Goal: Information Seeking & Learning: Learn about a topic

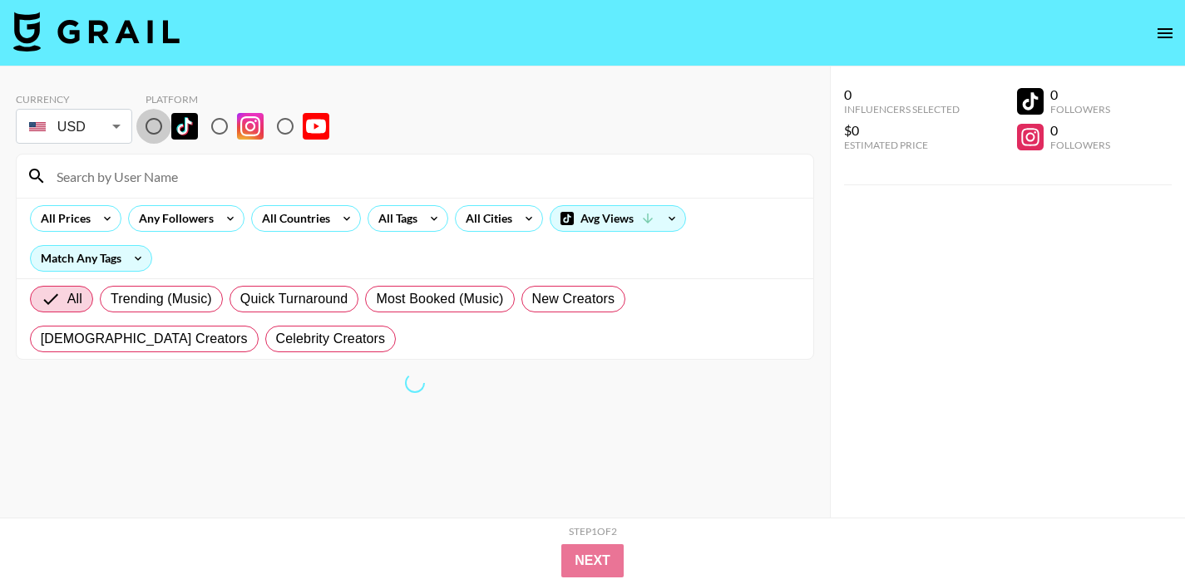
click at [159, 130] on input "radio" at bounding box center [153, 126] width 35 height 35
radio input "true"
click at [318, 214] on div "All Countries" at bounding box center [292, 218] width 81 height 25
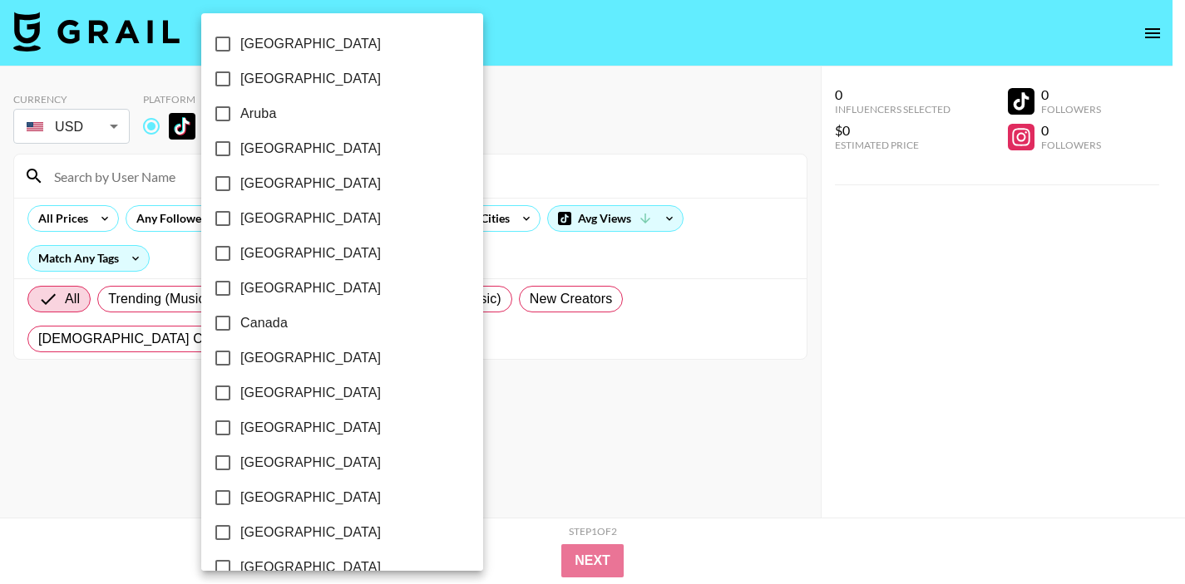
click at [288, 146] on span "[GEOGRAPHIC_DATA]" at bounding box center [310, 149] width 140 height 20
click at [240, 146] on input "[GEOGRAPHIC_DATA]" at bounding box center [222, 148] width 35 height 35
checkbox input "true"
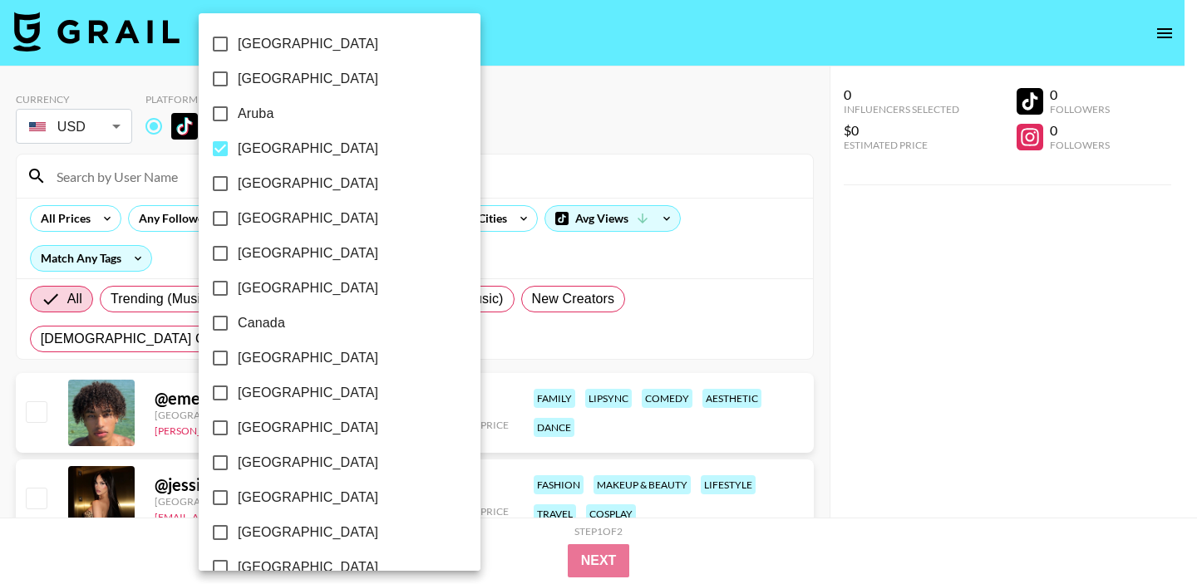
click at [796, 126] on div at bounding box center [598, 292] width 1197 height 584
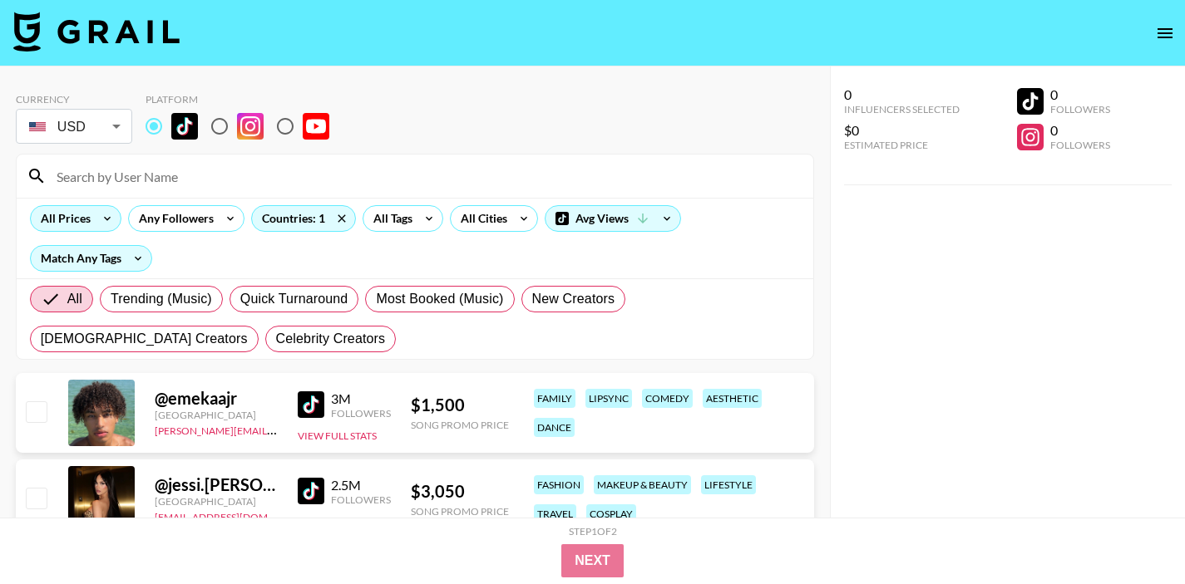
click at [68, 211] on div "All Prices" at bounding box center [62, 218] width 63 height 25
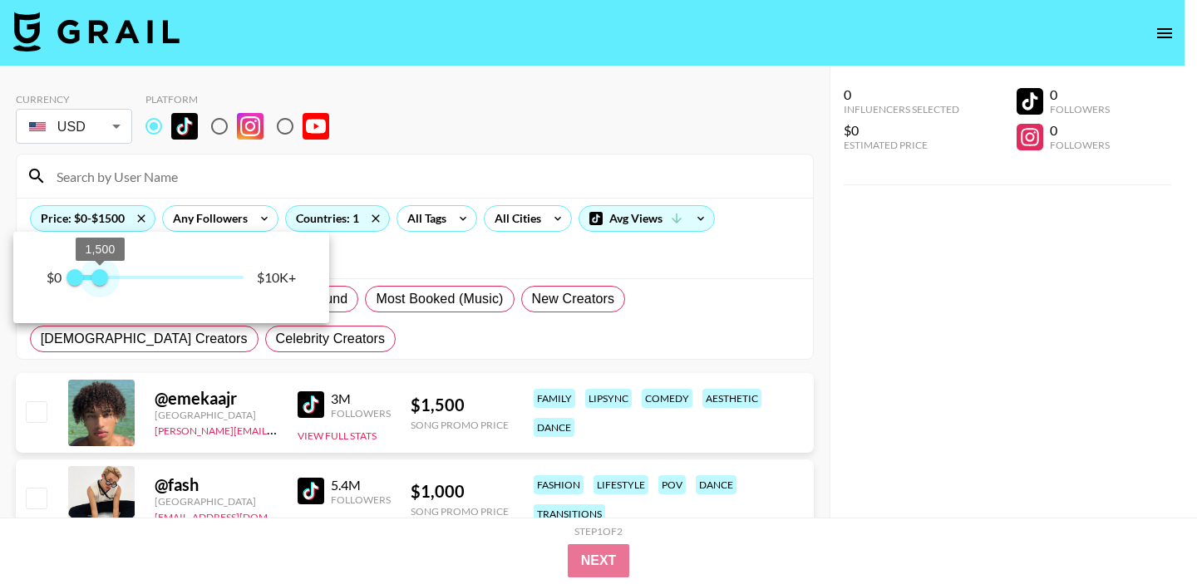
type input "1250"
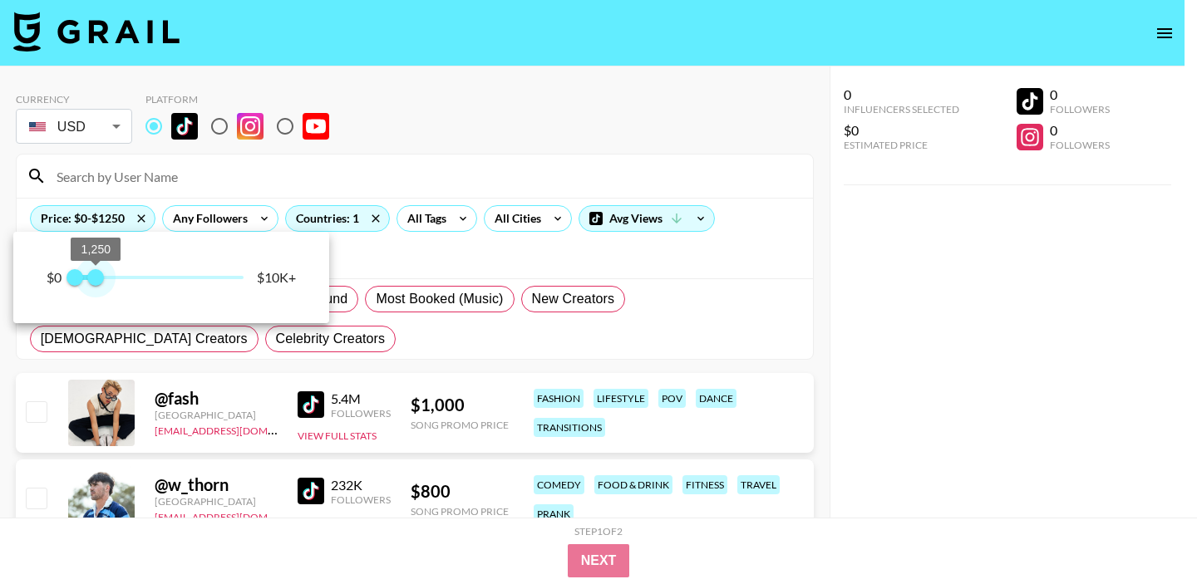
drag, startPoint x: 244, startPoint y: 281, endPoint x: 97, endPoint y: 290, distance: 146.6
click at [97, 286] on span "1,250" at bounding box center [95, 277] width 17 height 17
click at [820, 328] on div at bounding box center [598, 292] width 1197 height 584
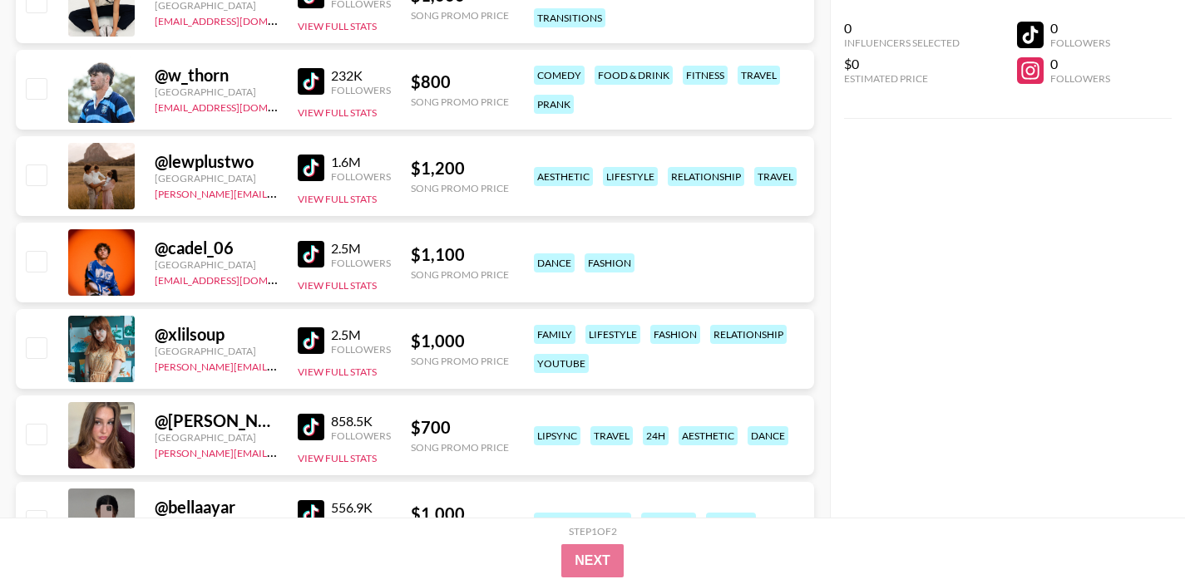
scroll to position [458, 0]
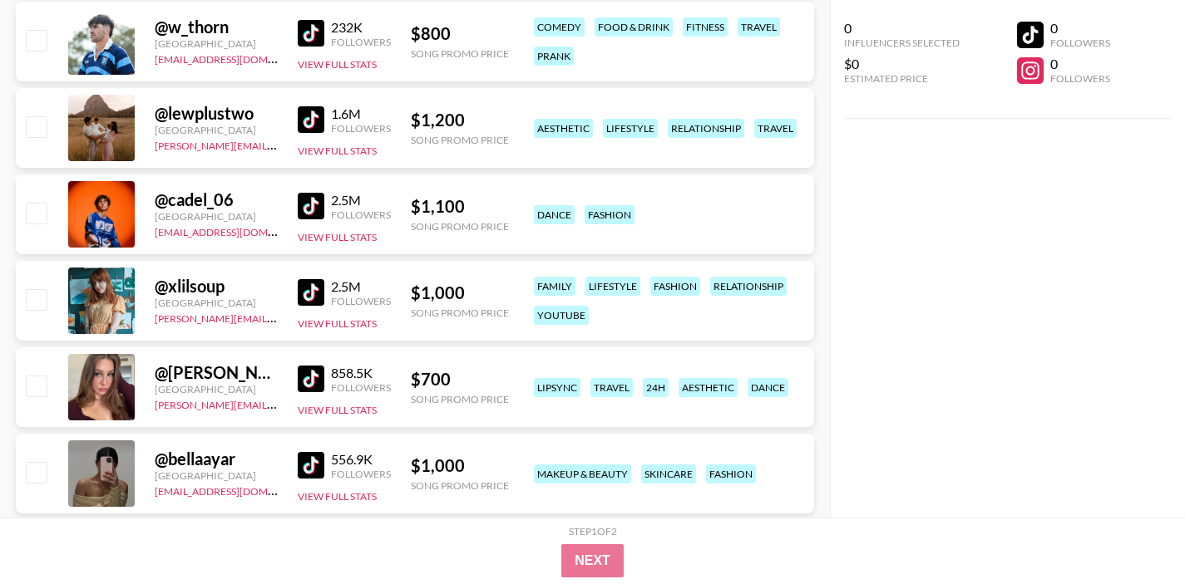
click at [303, 292] on img at bounding box center [311, 292] width 27 height 27
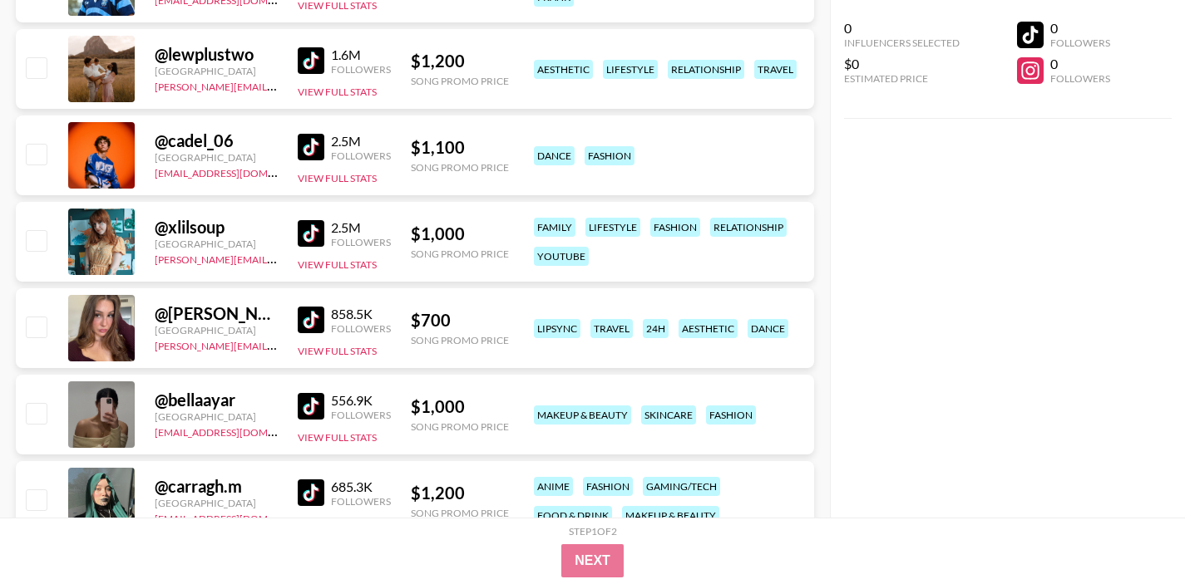
scroll to position [525, 0]
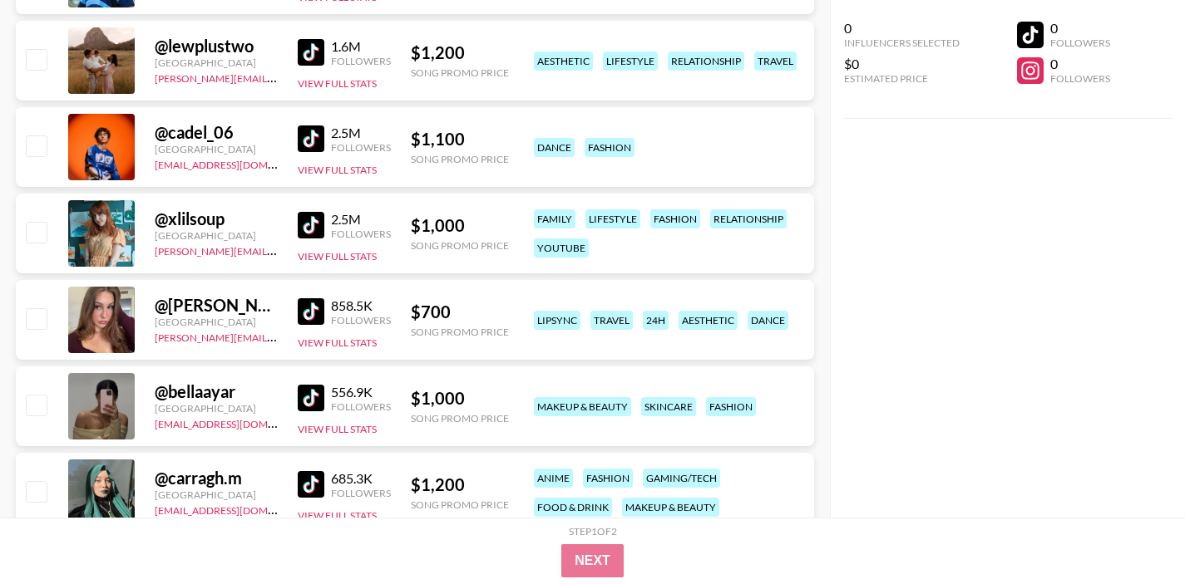
click at [308, 310] on img at bounding box center [311, 311] width 27 height 27
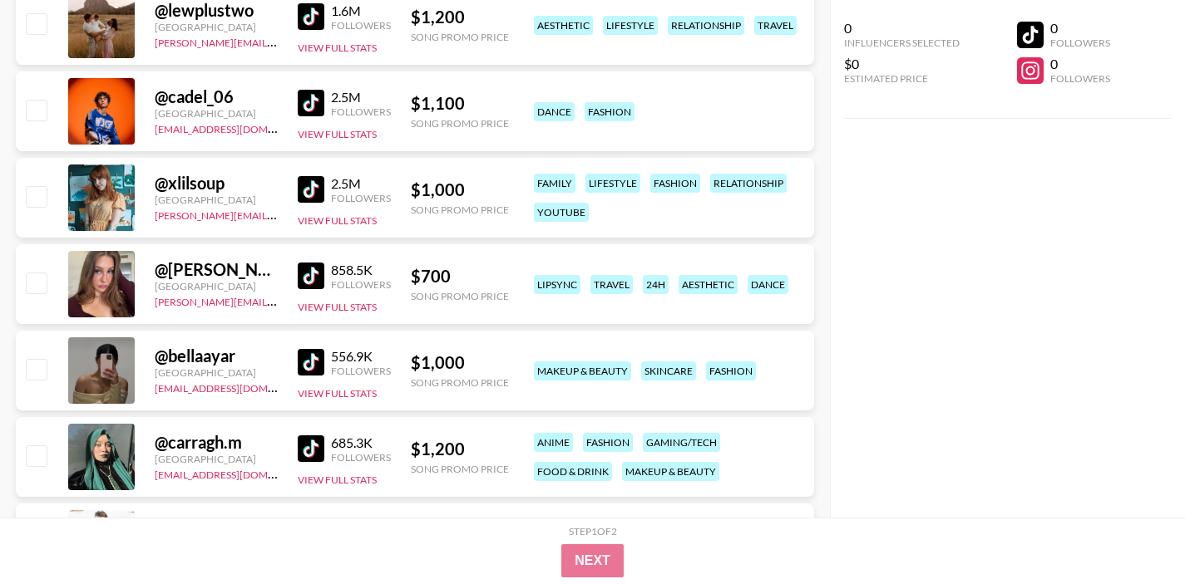
scroll to position [565, 0]
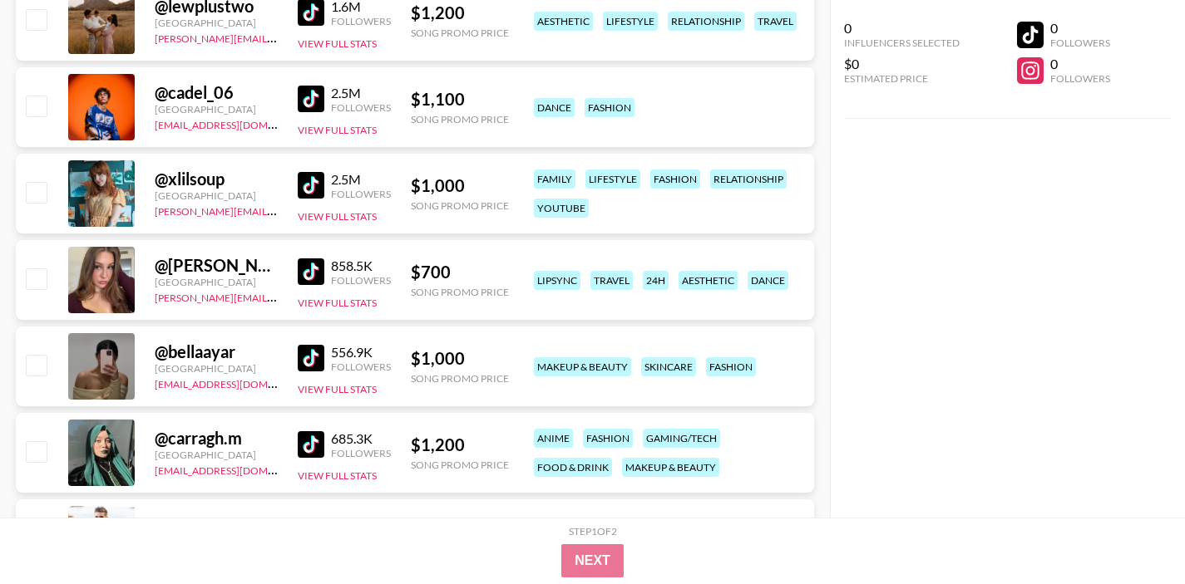
click at [307, 362] on img at bounding box center [311, 358] width 27 height 27
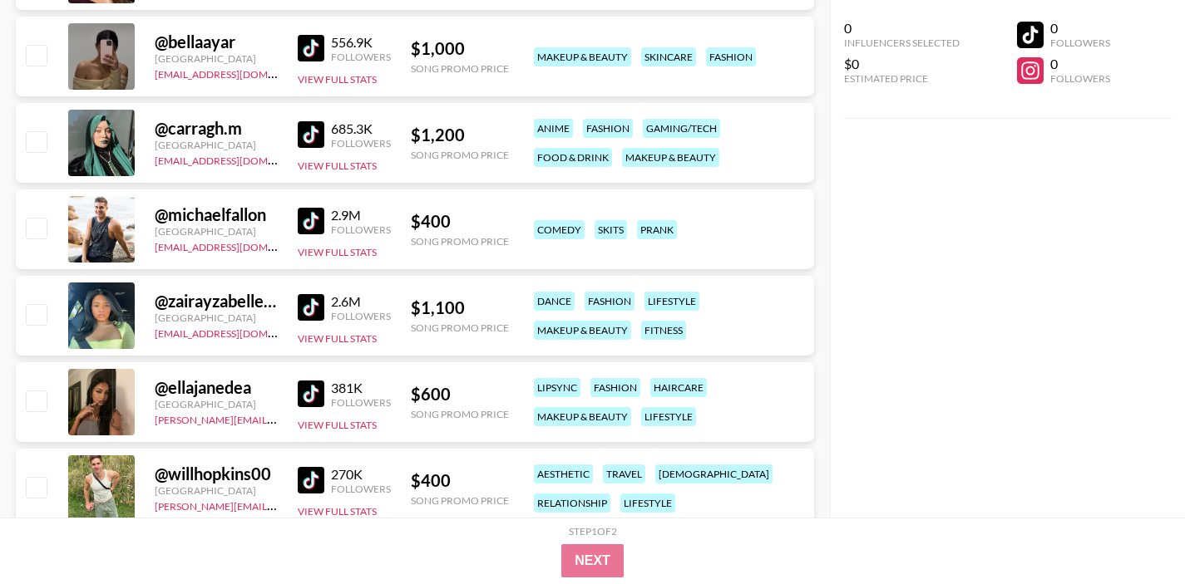
scroll to position [933, 0]
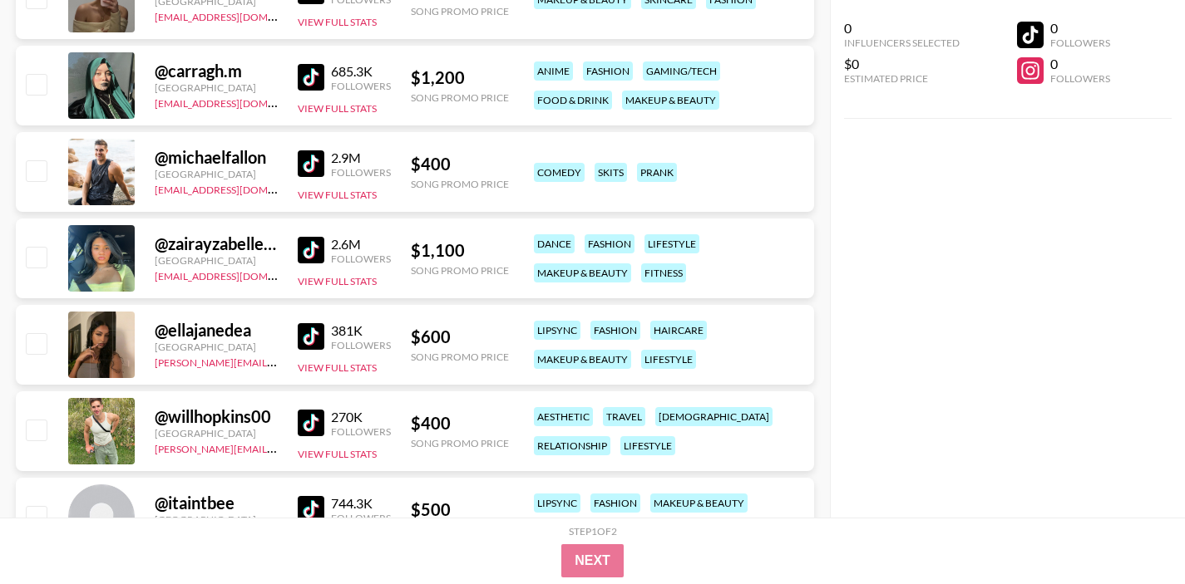
click at [305, 337] on img at bounding box center [311, 336] width 27 height 27
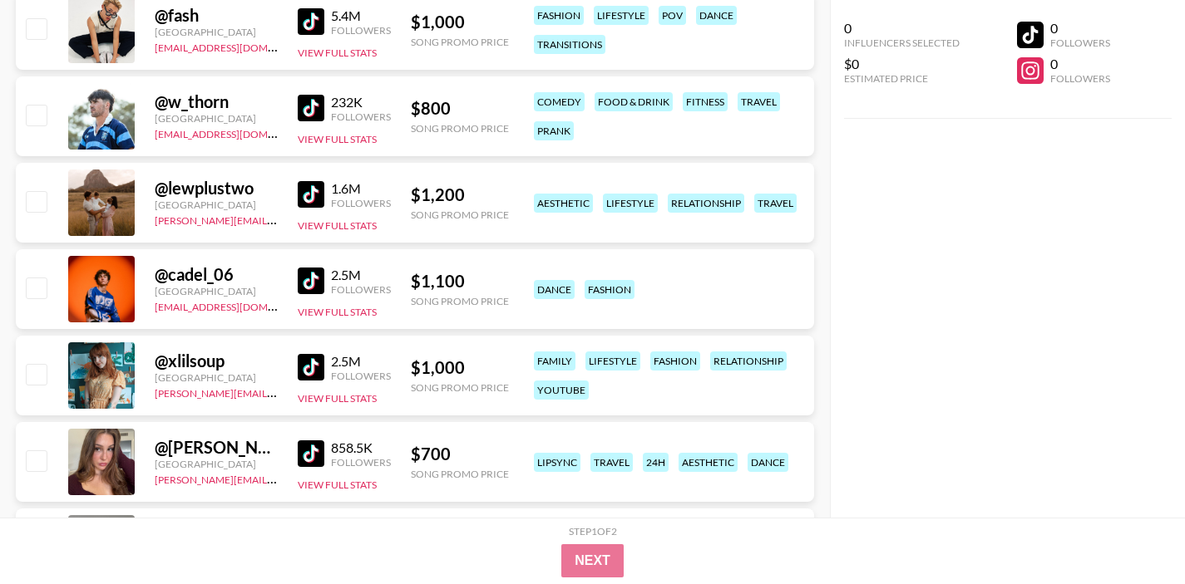
scroll to position [387, 0]
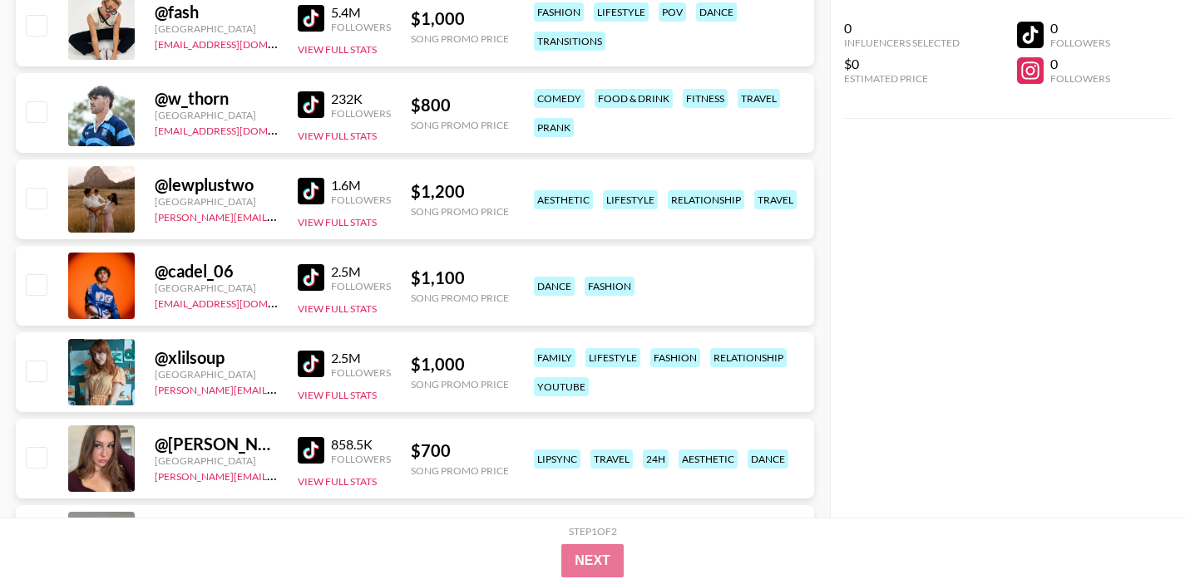
click at [310, 366] on img at bounding box center [311, 364] width 27 height 27
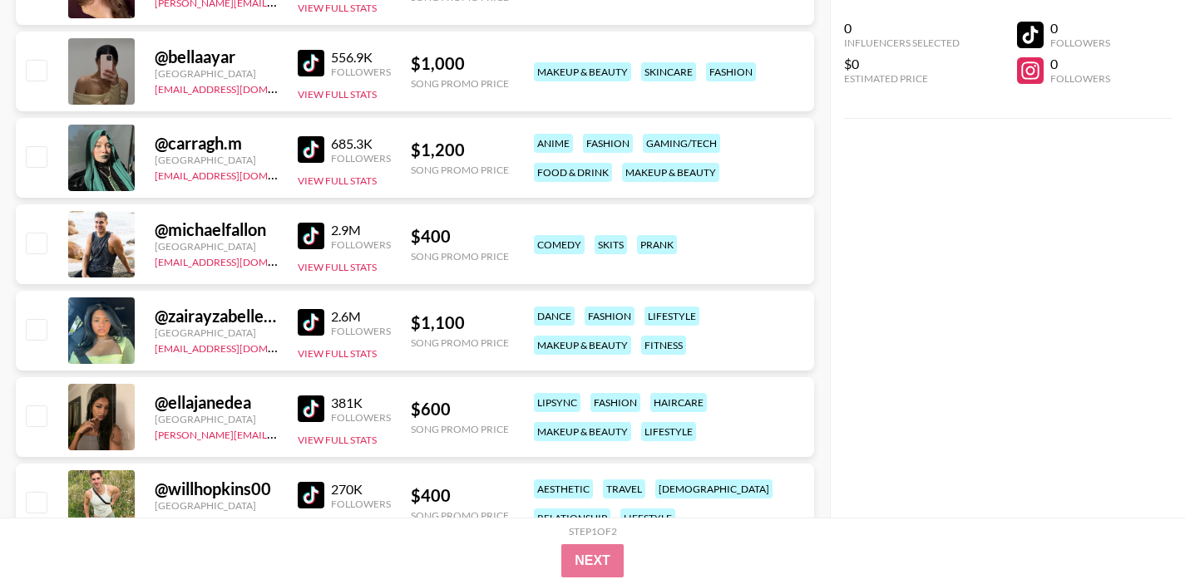
scroll to position [768, 0]
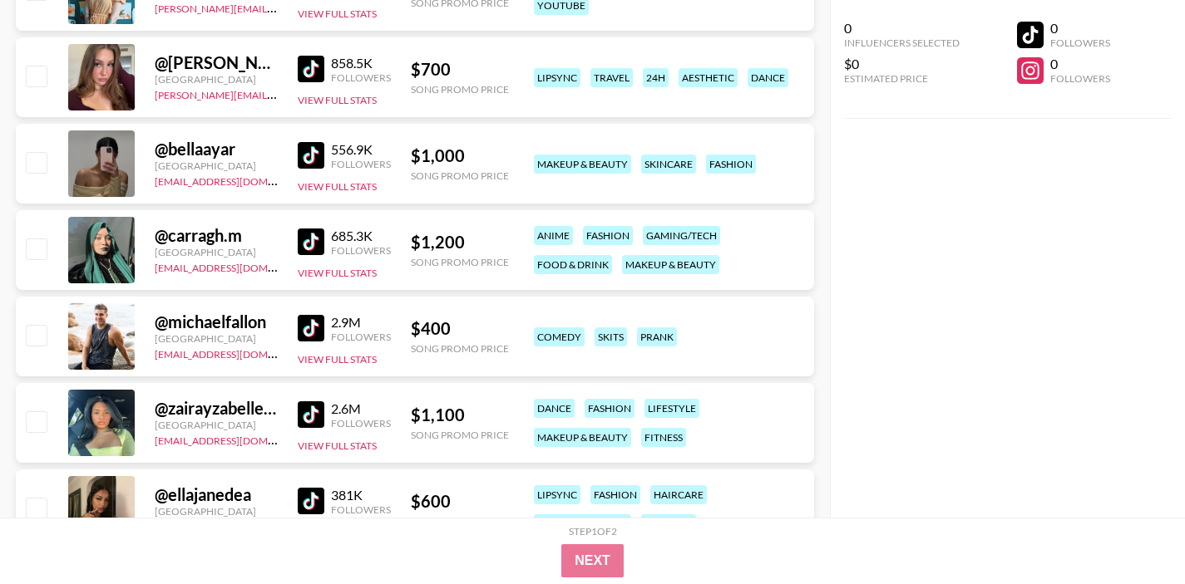
click at [305, 155] on img at bounding box center [311, 155] width 27 height 27
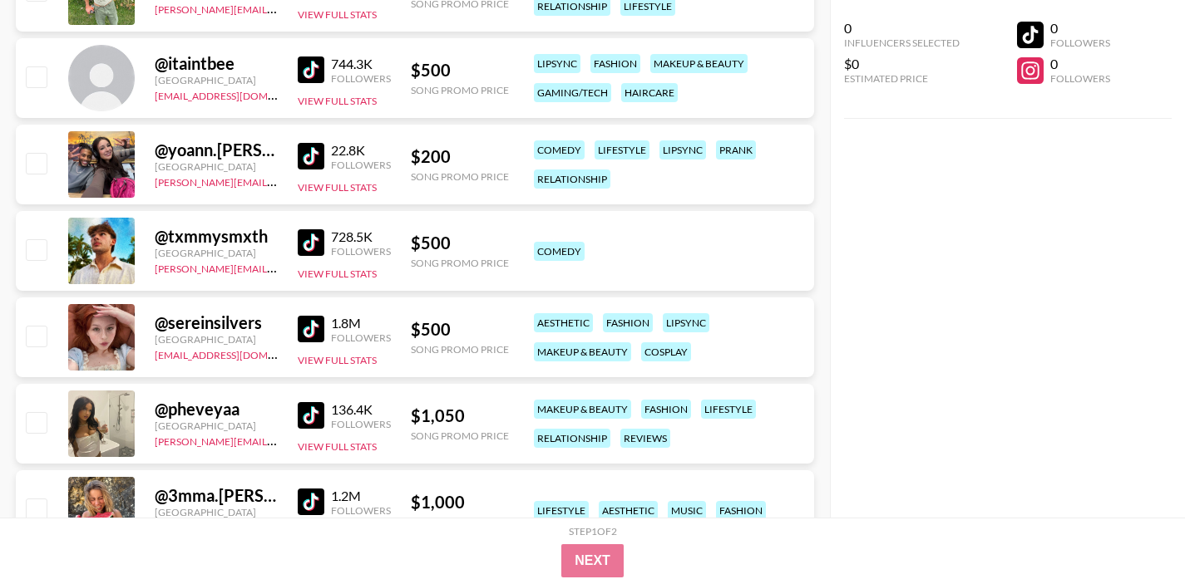
scroll to position [1375, 0]
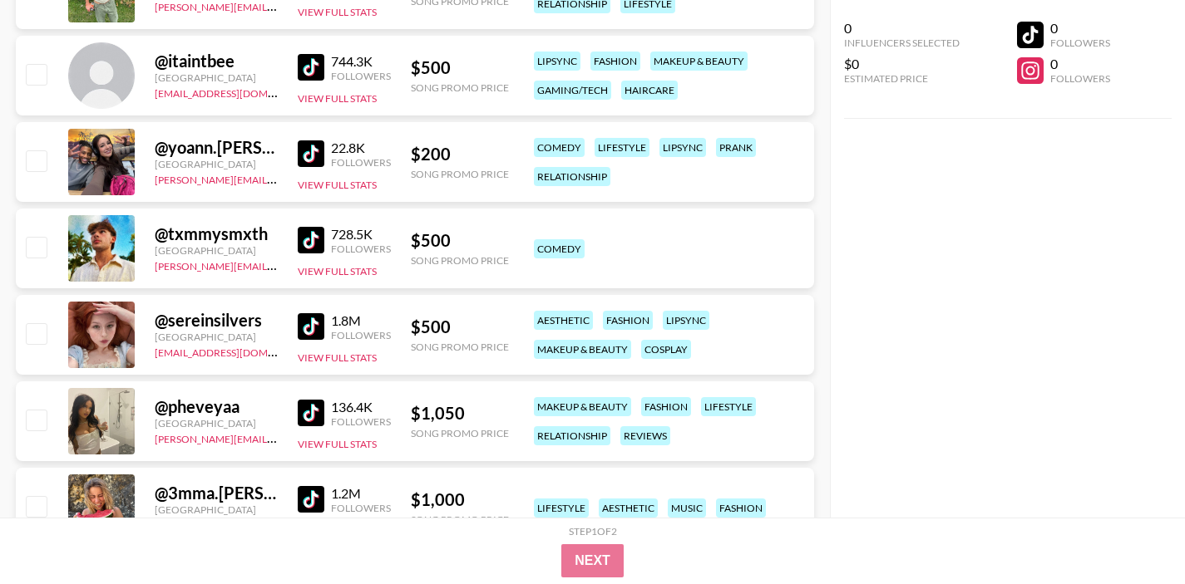
click at [313, 329] on img at bounding box center [311, 326] width 27 height 27
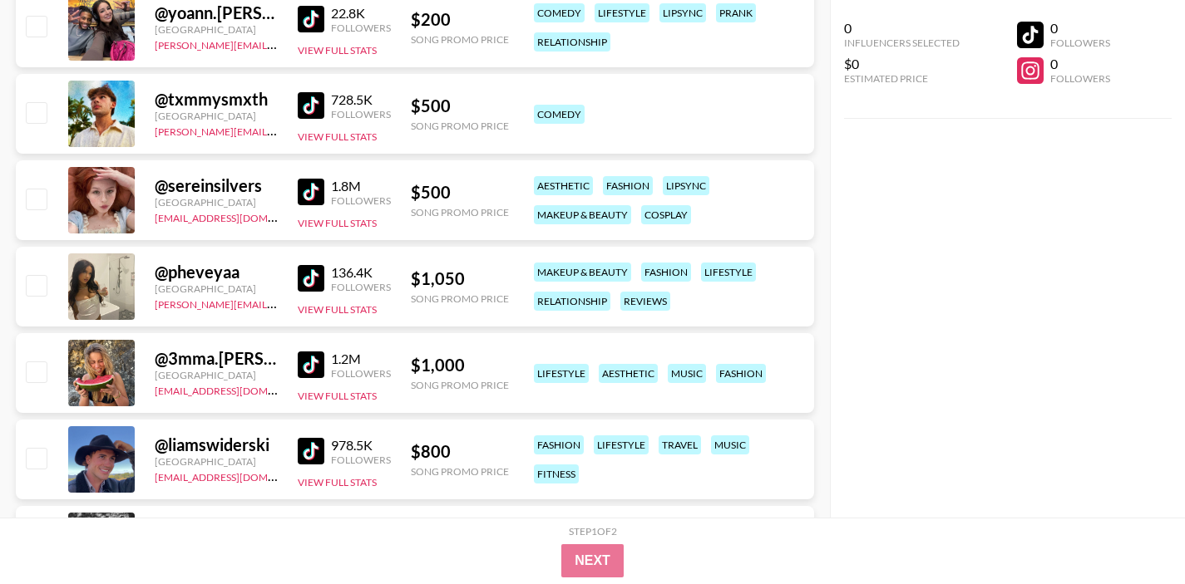
scroll to position [1511, 0]
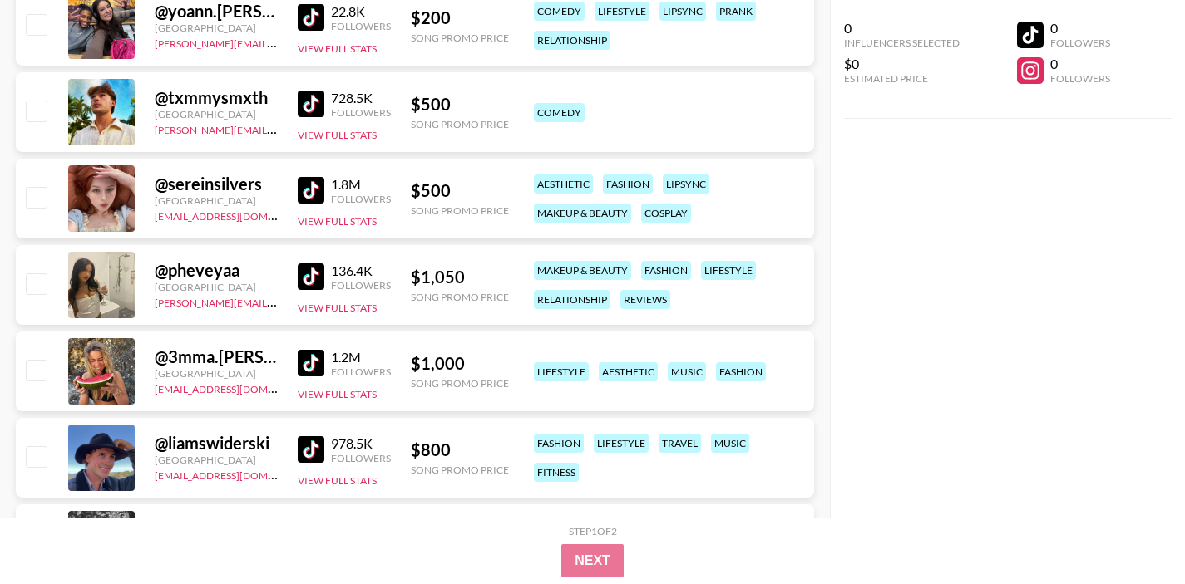
click at [303, 366] on img at bounding box center [311, 363] width 27 height 27
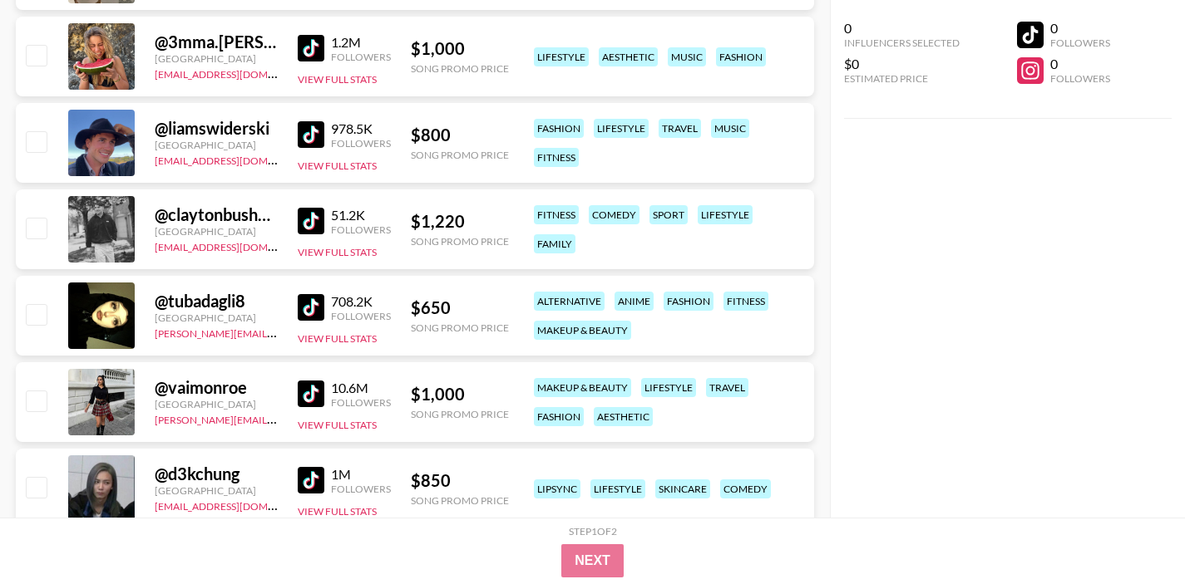
scroll to position [1841, 0]
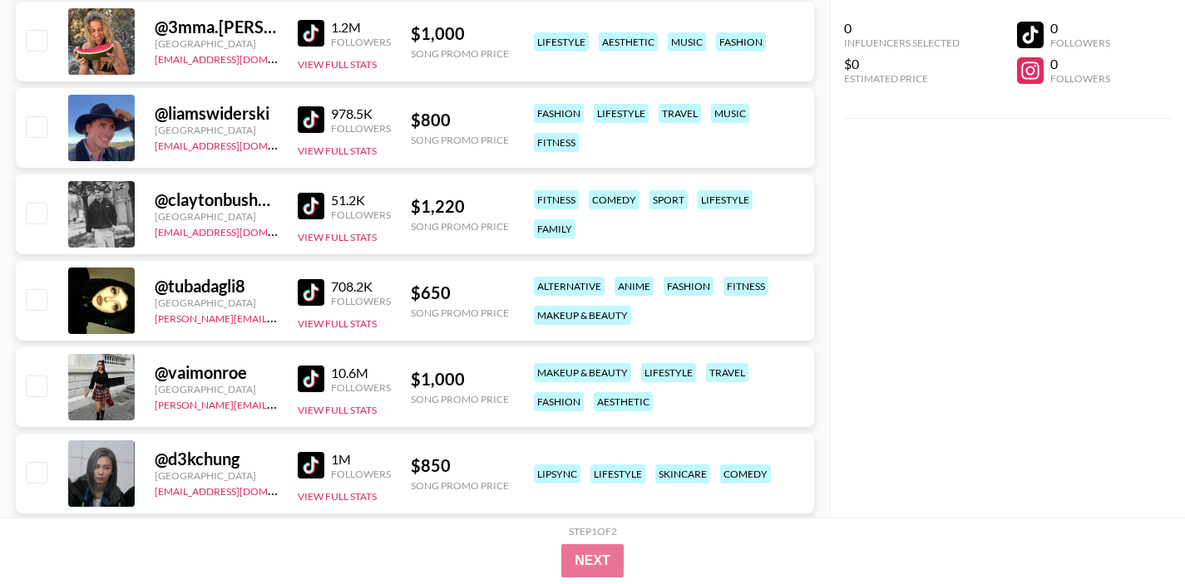
click at [304, 373] on img at bounding box center [311, 379] width 27 height 27
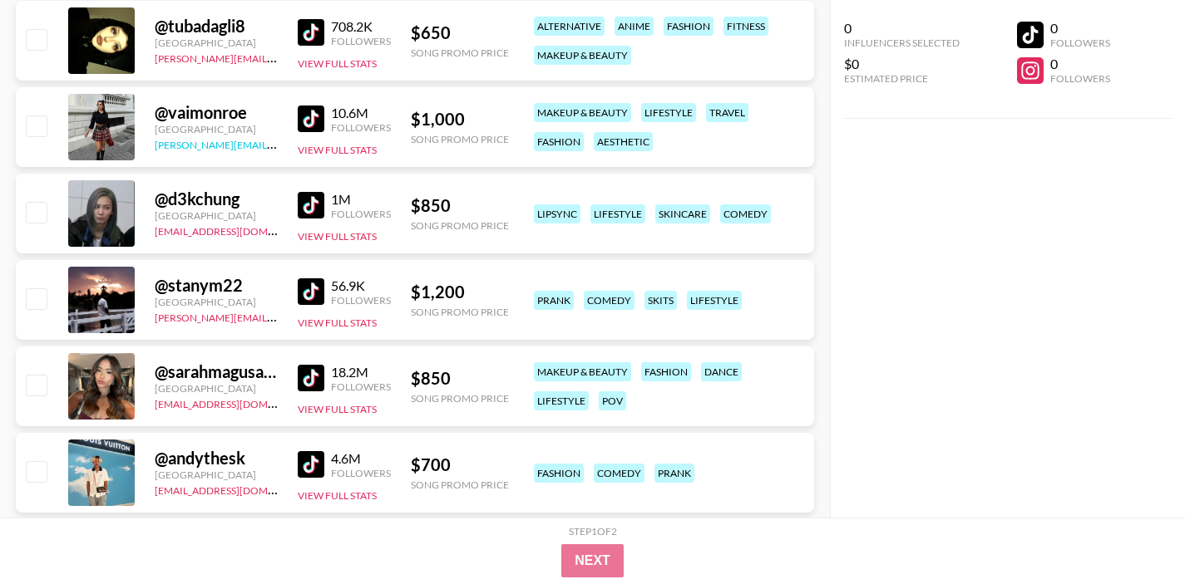
scroll to position [2105, 0]
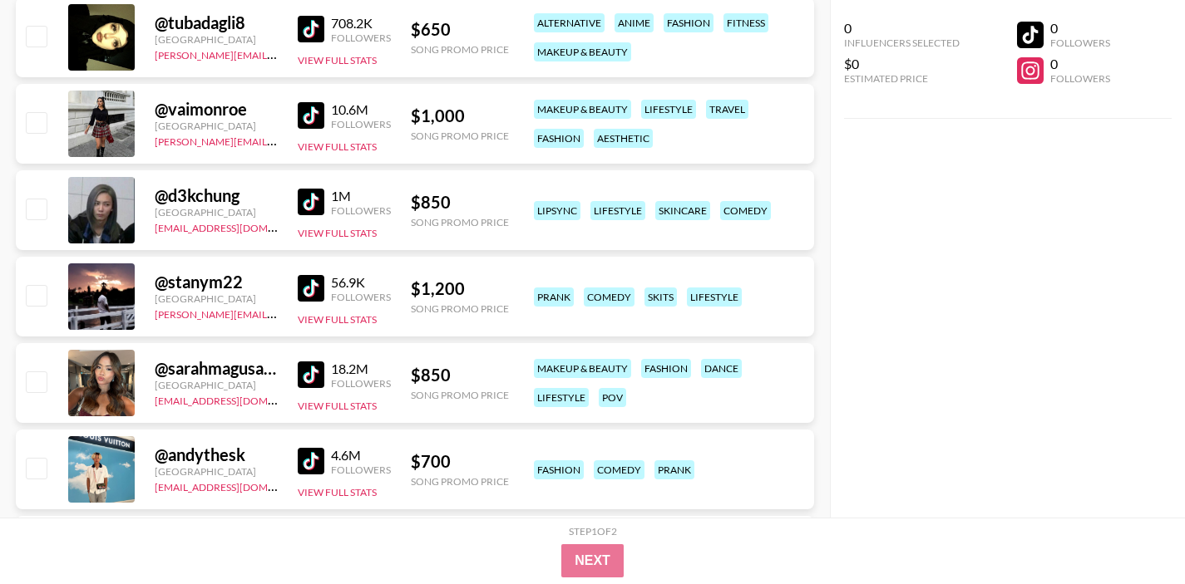
click at [300, 370] on img at bounding box center [311, 375] width 27 height 27
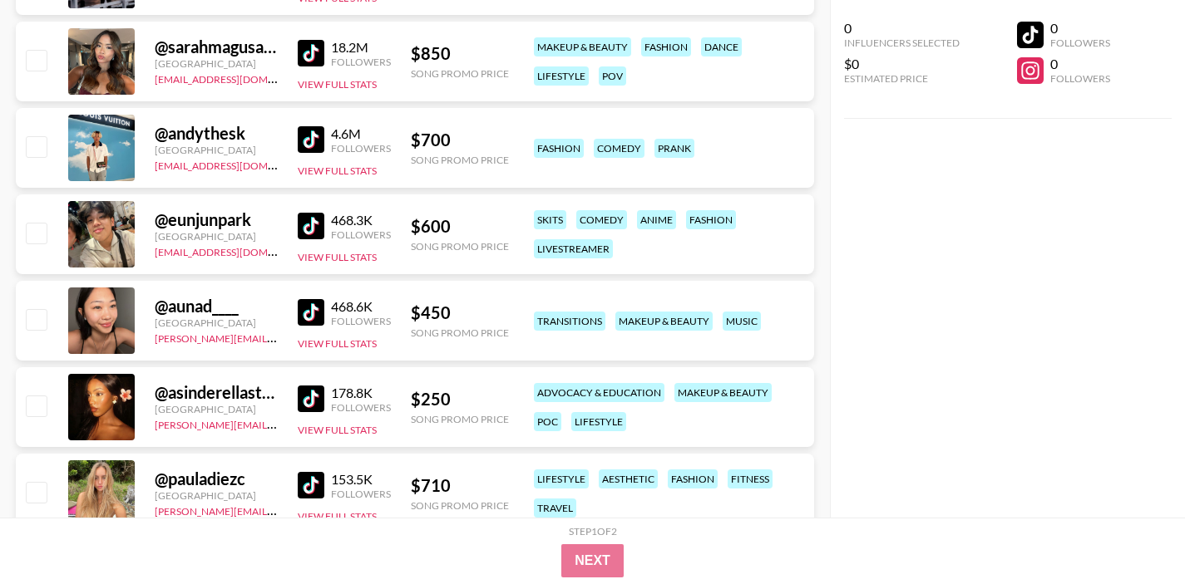
scroll to position [2443, 0]
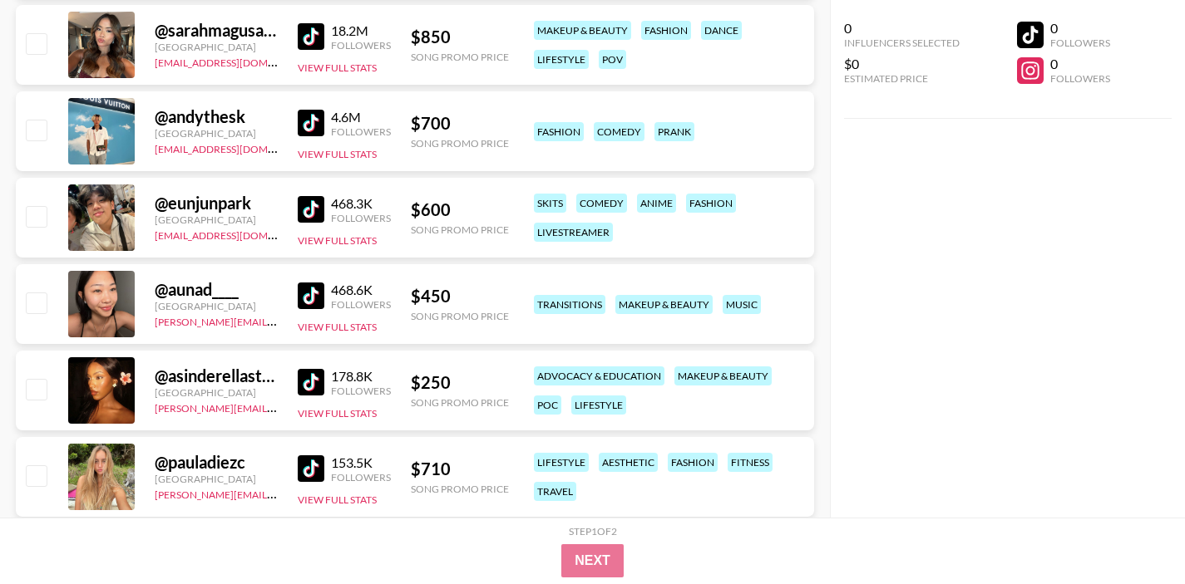
click at [303, 294] on img at bounding box center [311, 296] width 27 height 27
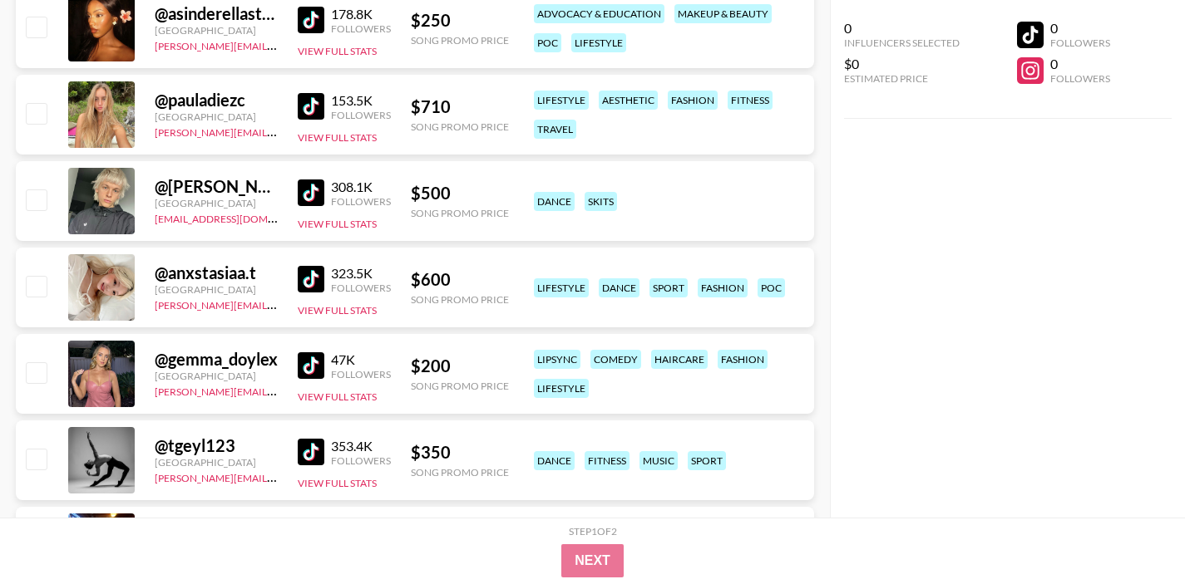
scroll to position [2838, 0]
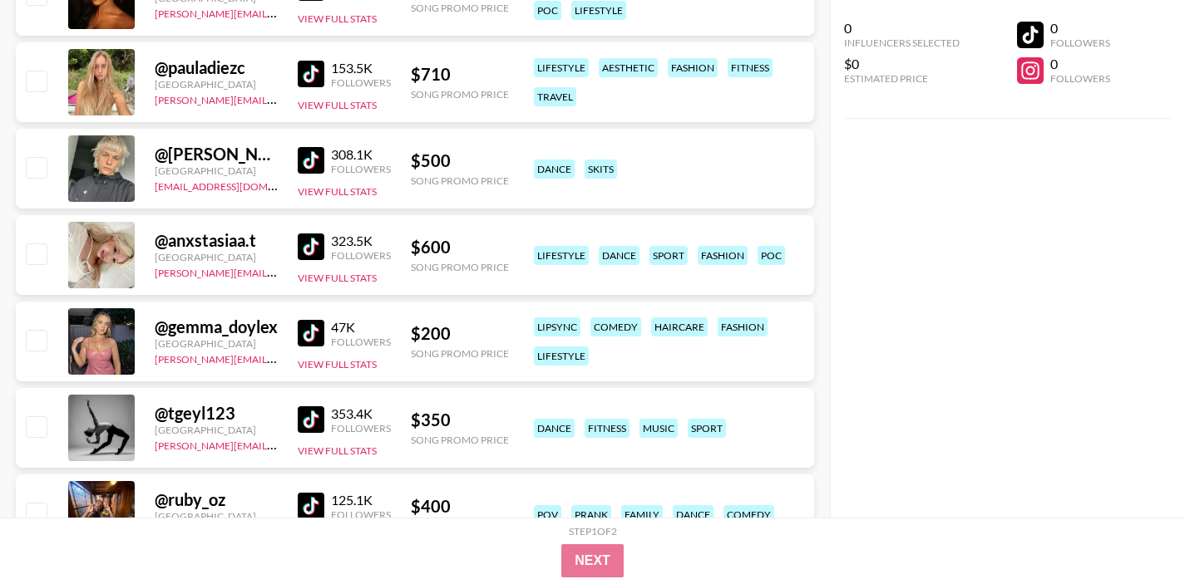
click at [305, 334] on img at bounding box center [311, 333] width 27 height 27
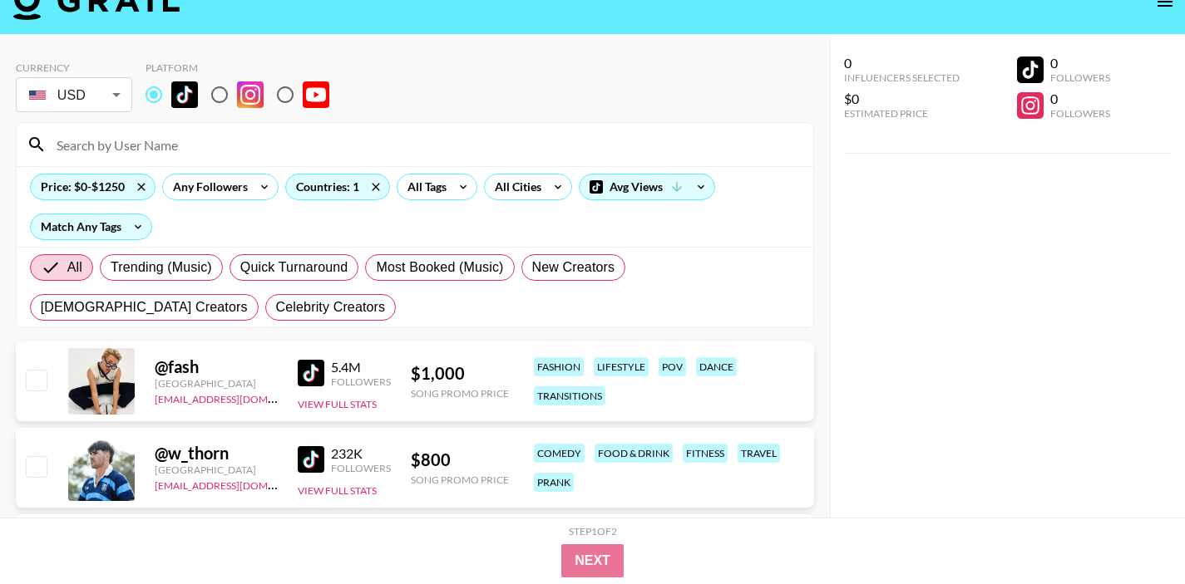
scroll to position [17, 0]
